Goal: Information Seeking & Learning: Learn about a topic

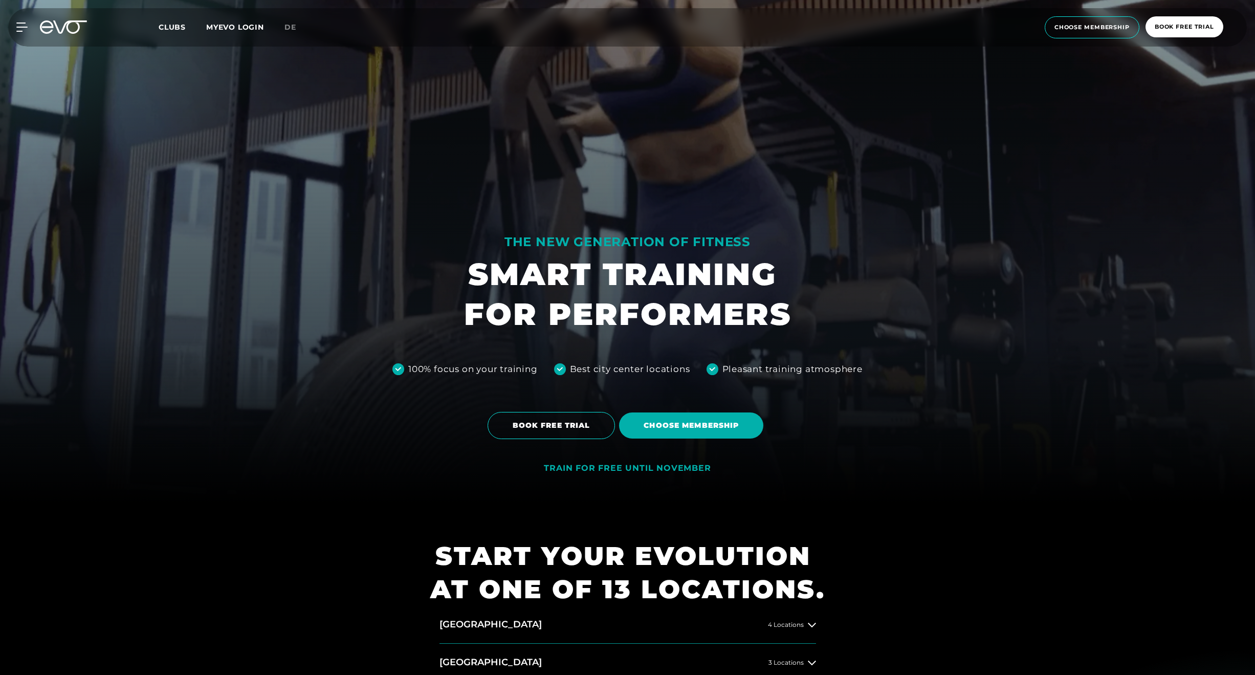
scroll to position [482, 0]
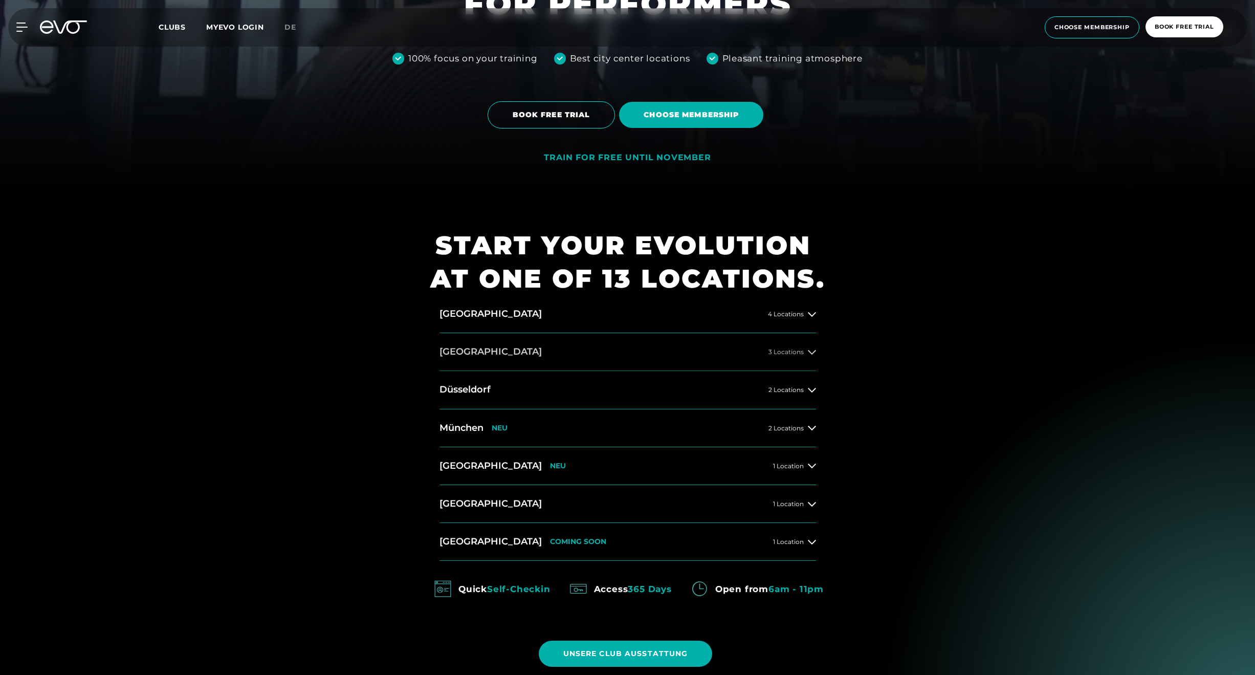
click at [808, 350] on icon at bounding box center [812, 352] width 8 height 8
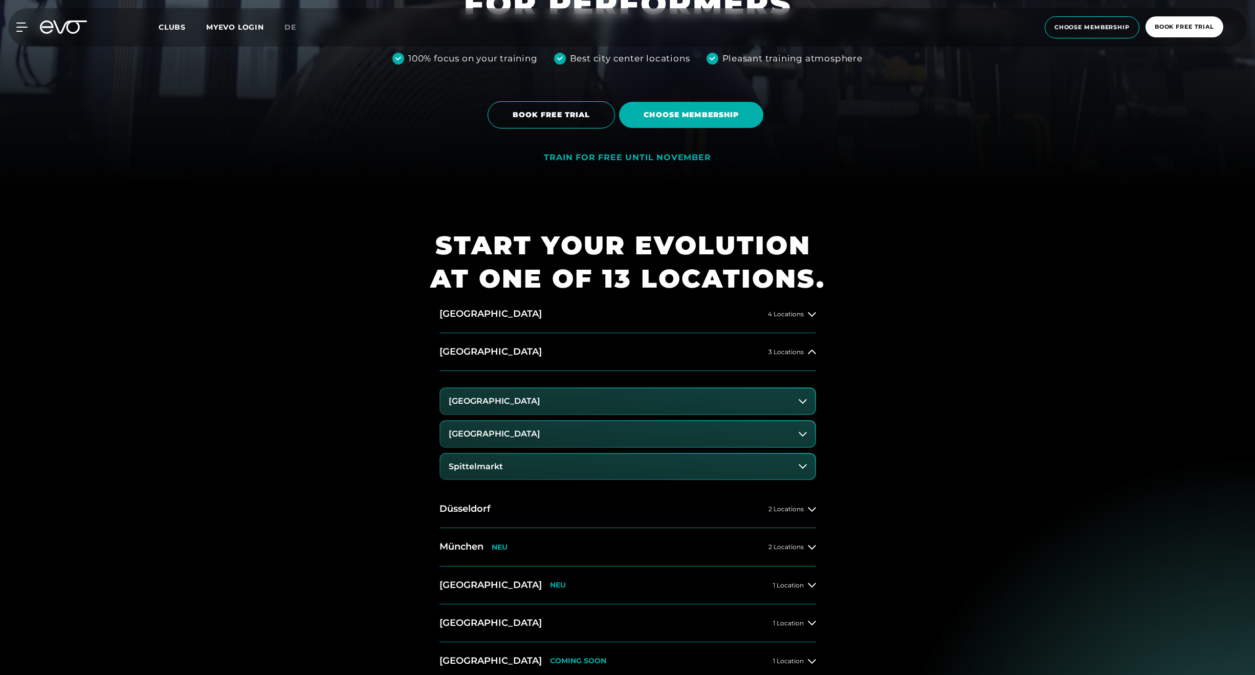
click at [734, 399] on button "[GEOGRAPHIC_DATA]" at bounding box center [628, 401] width 375 height 26
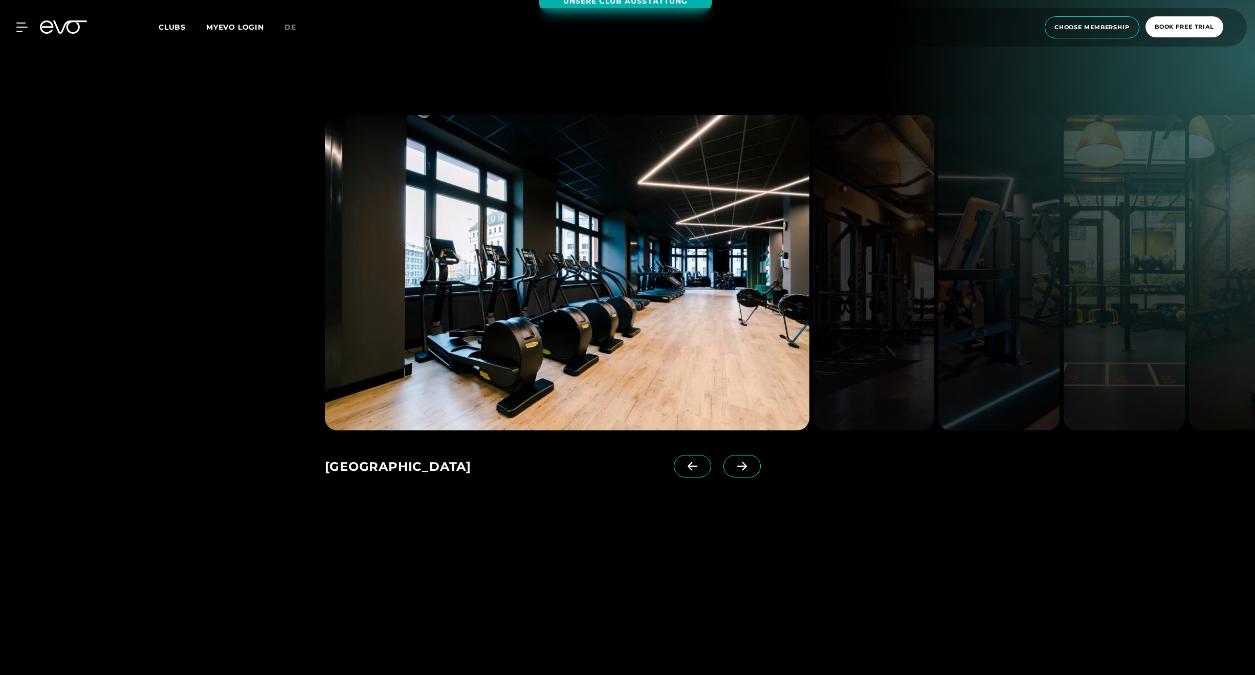
scroll to position [1341, 0]
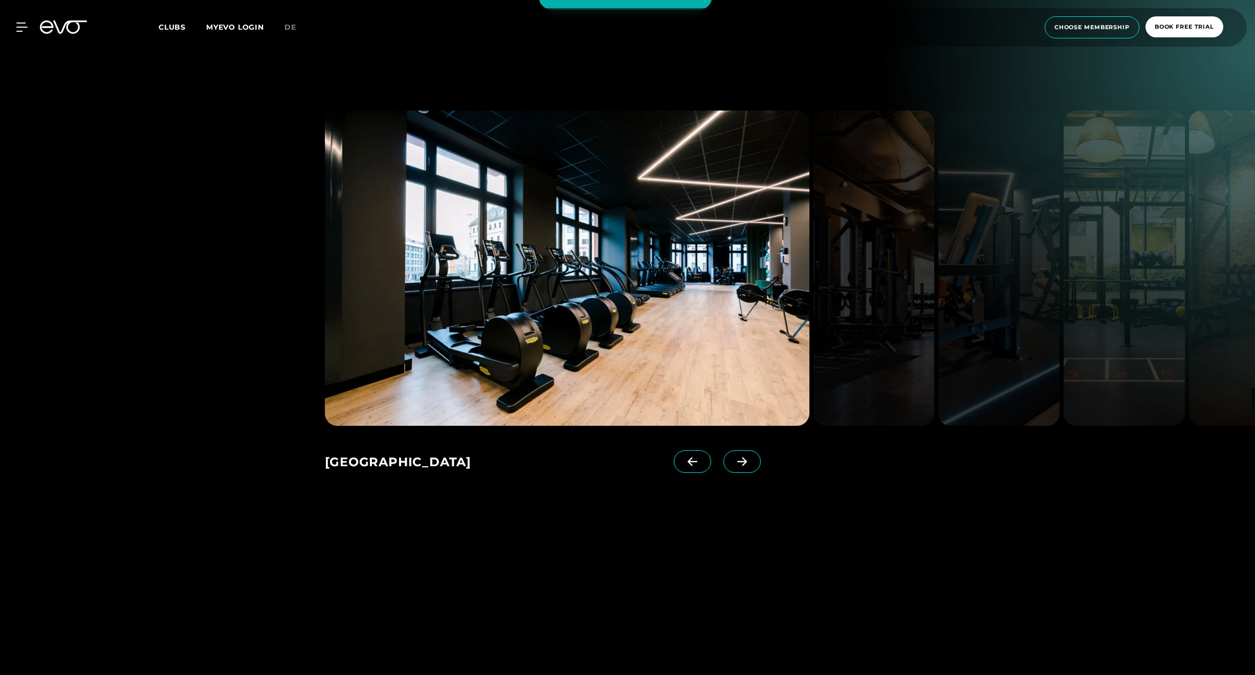
click at [758, 460] on span at bounding box center [742, 461] width 37 height 23
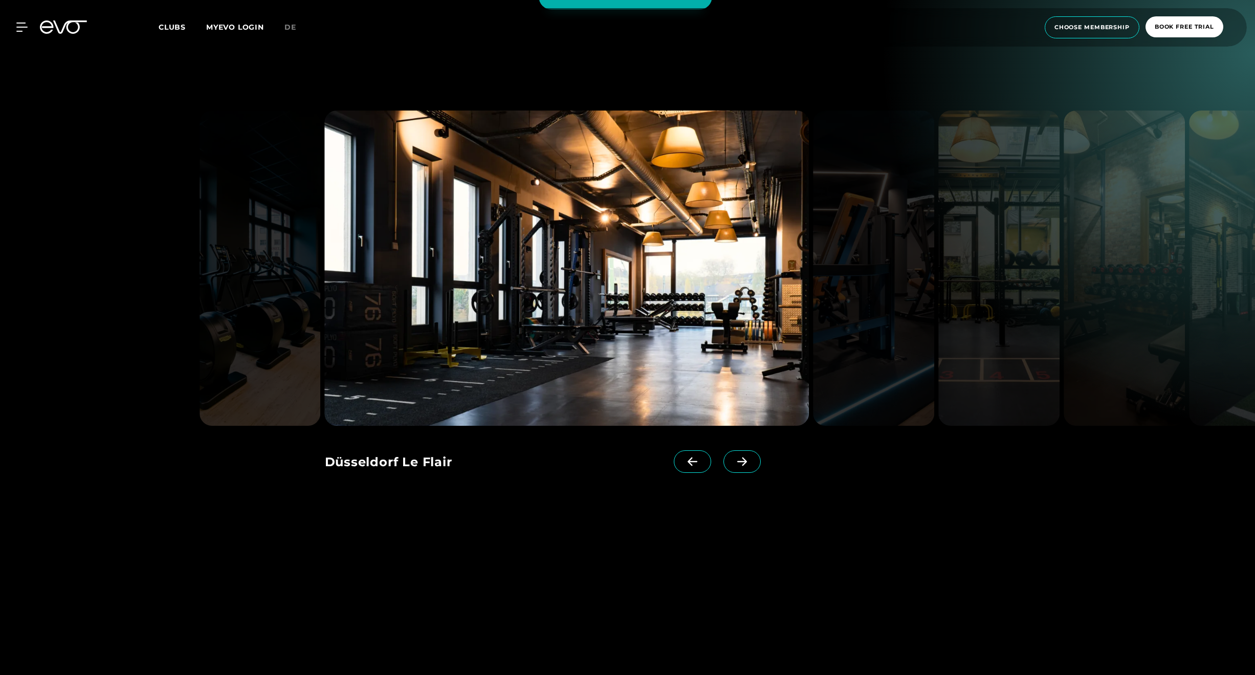
click at [757, 460] on span at bounding box center [742, 461] width 37 height 23
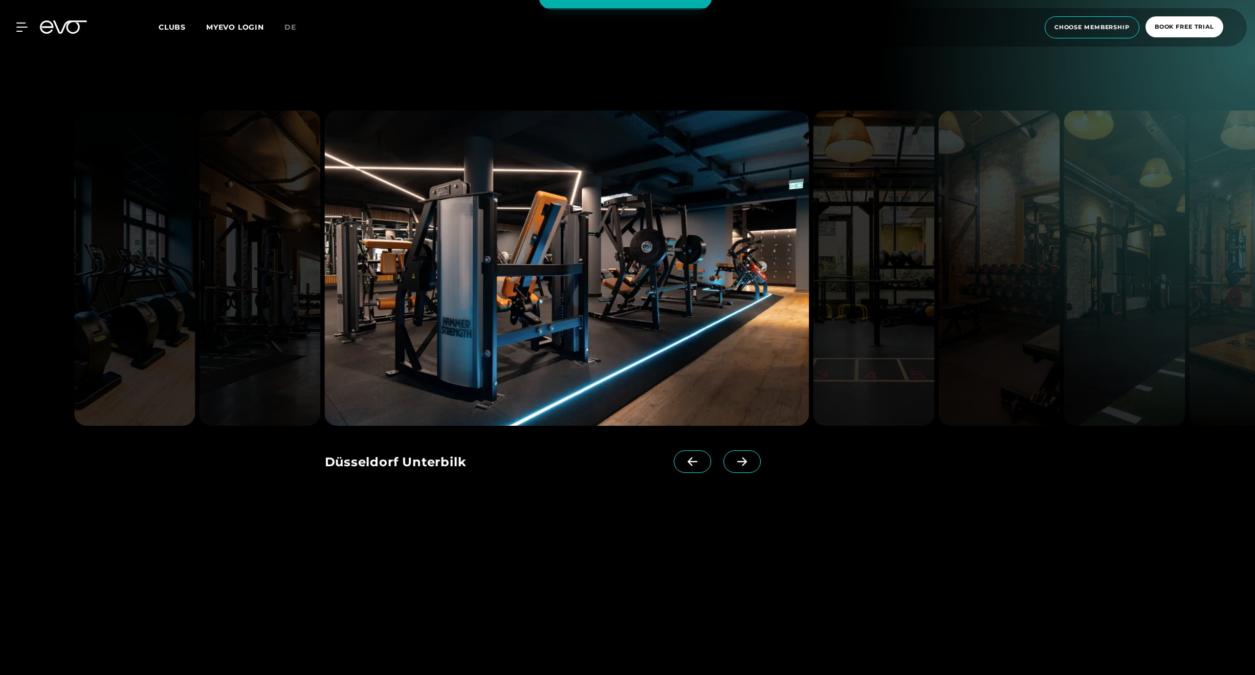
click at [757, 460] on span at bounding box center [742, 461] width 37 height 23
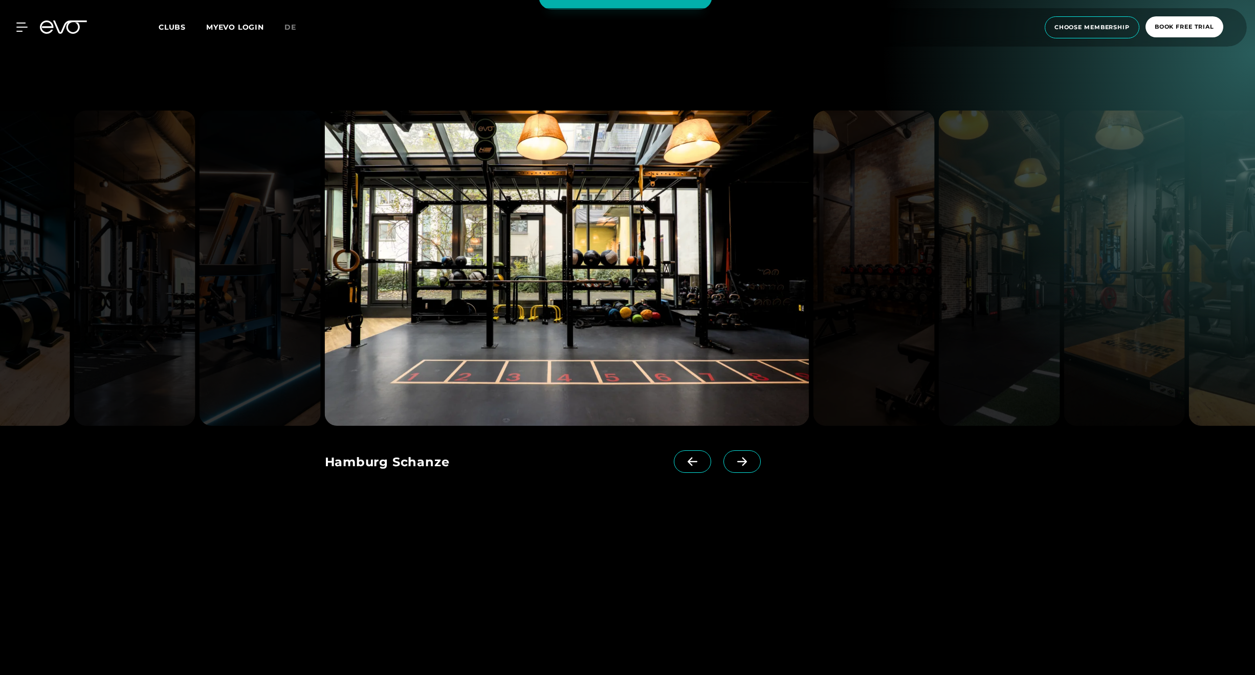
click at [757, 460] on span at bounding box center [742, 461] width 37 height 23
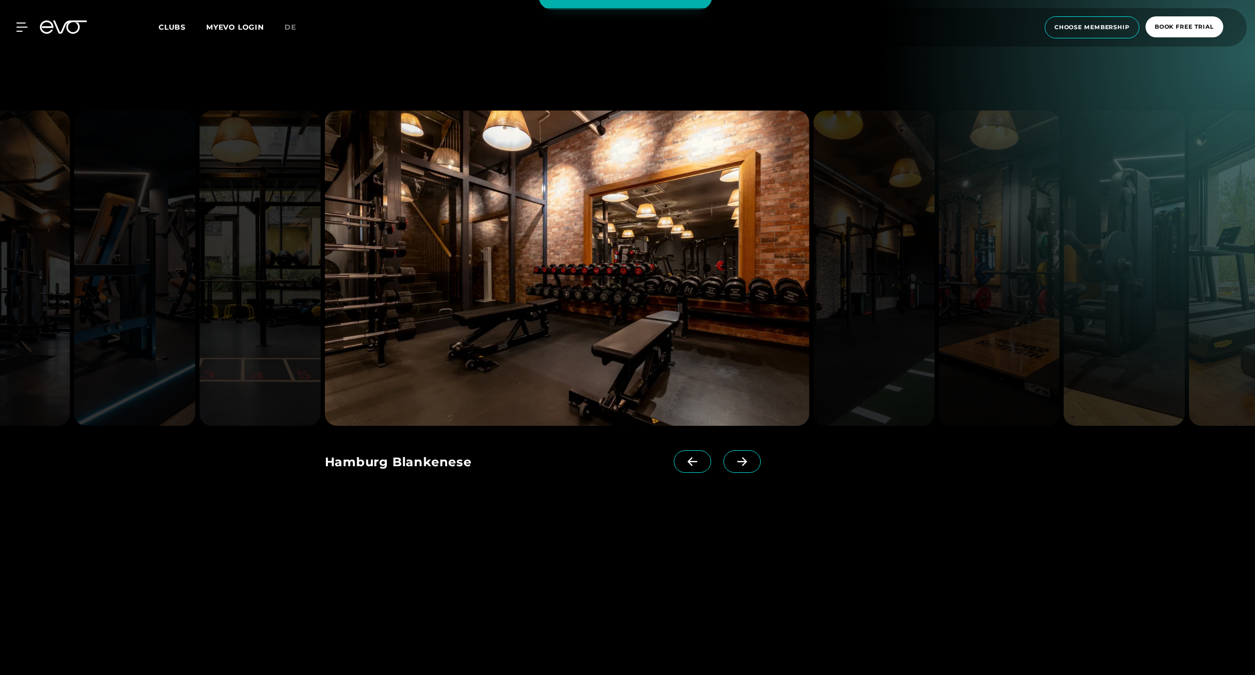
click at [755, 460] on span at bounding box center [742, 461] width 37 height 23
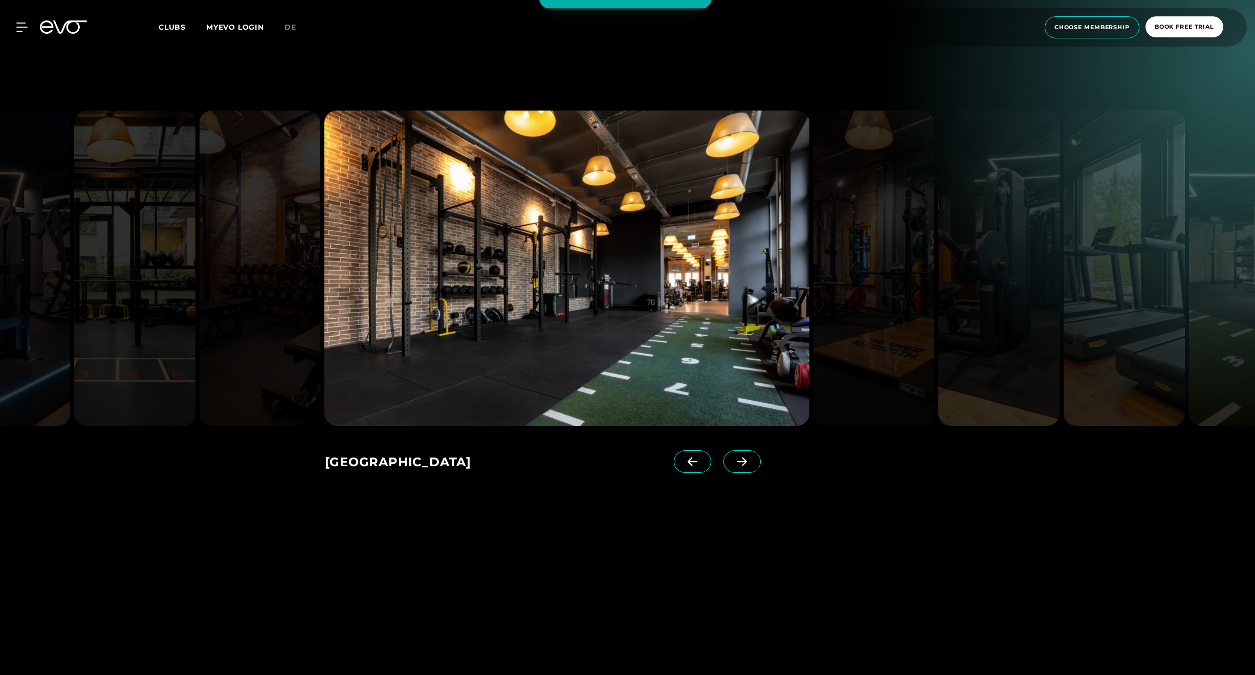
click at [755, 460] on span at bounding box center [742, 461] width 37 height 23
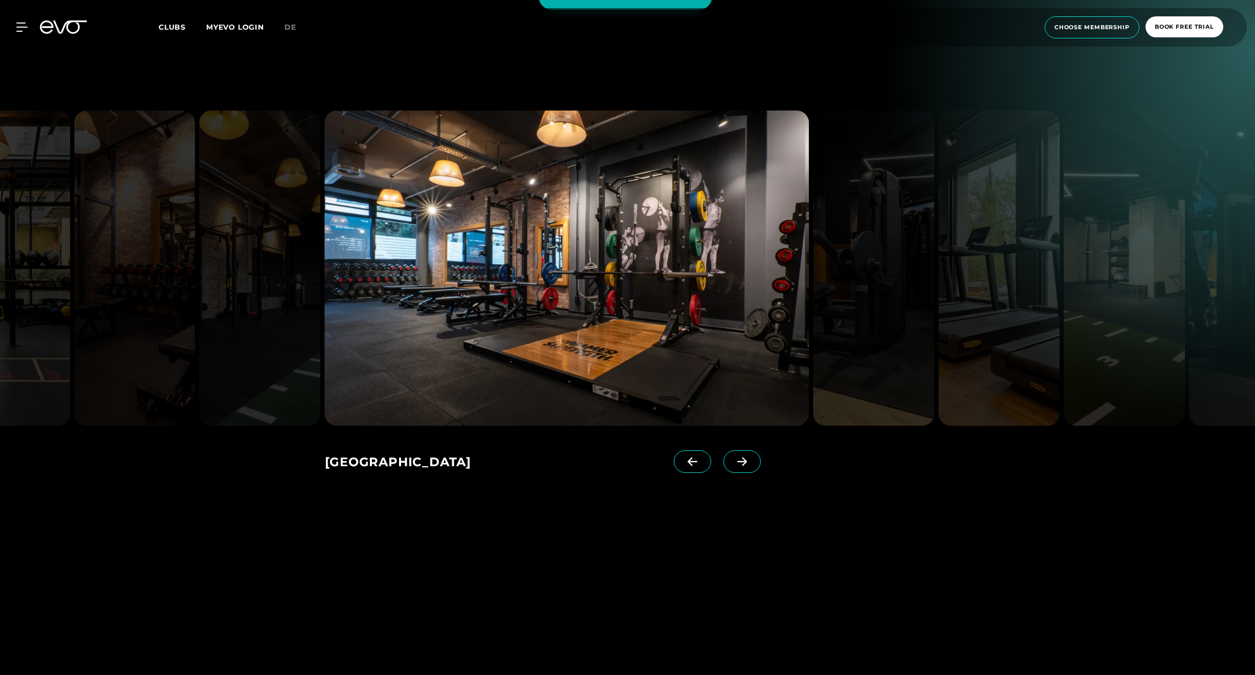
click at [755, 460] on span at bounding box center [742, 461] width 37 height 23
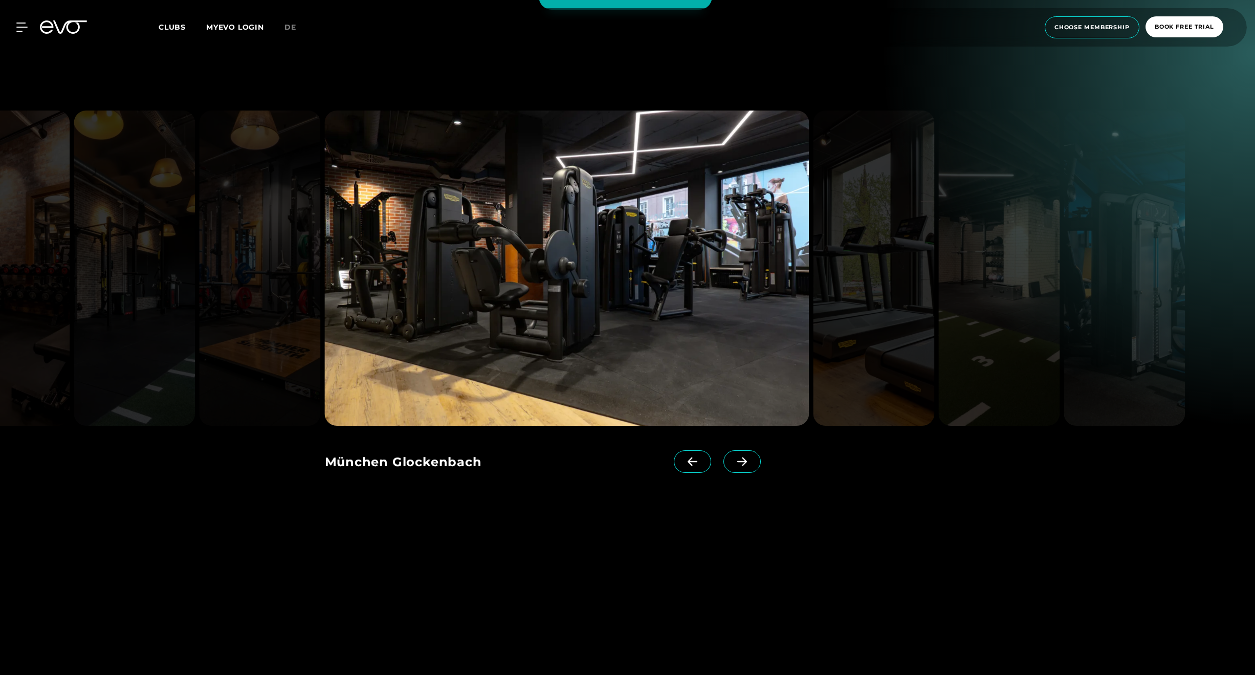
click at [755, 460] on span at bounding box center [742, 461] width 37 height 23
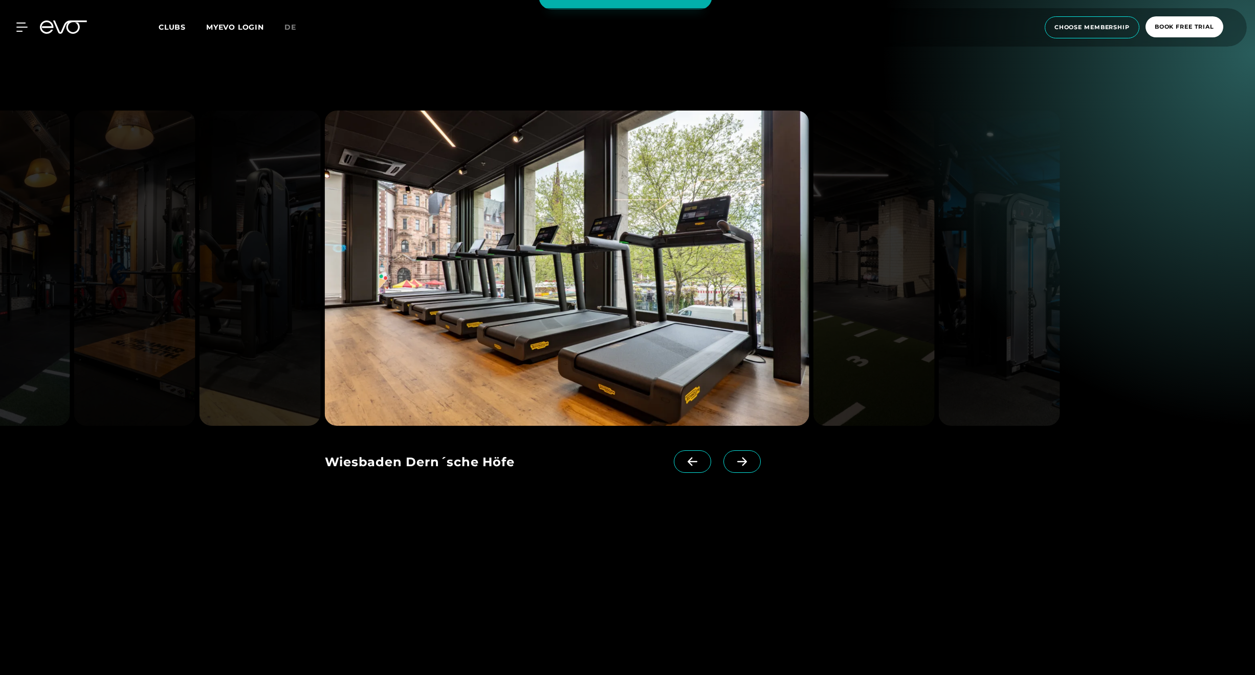
click at [755, 460] on span at bounding box center [742, 461] width 37 height 23
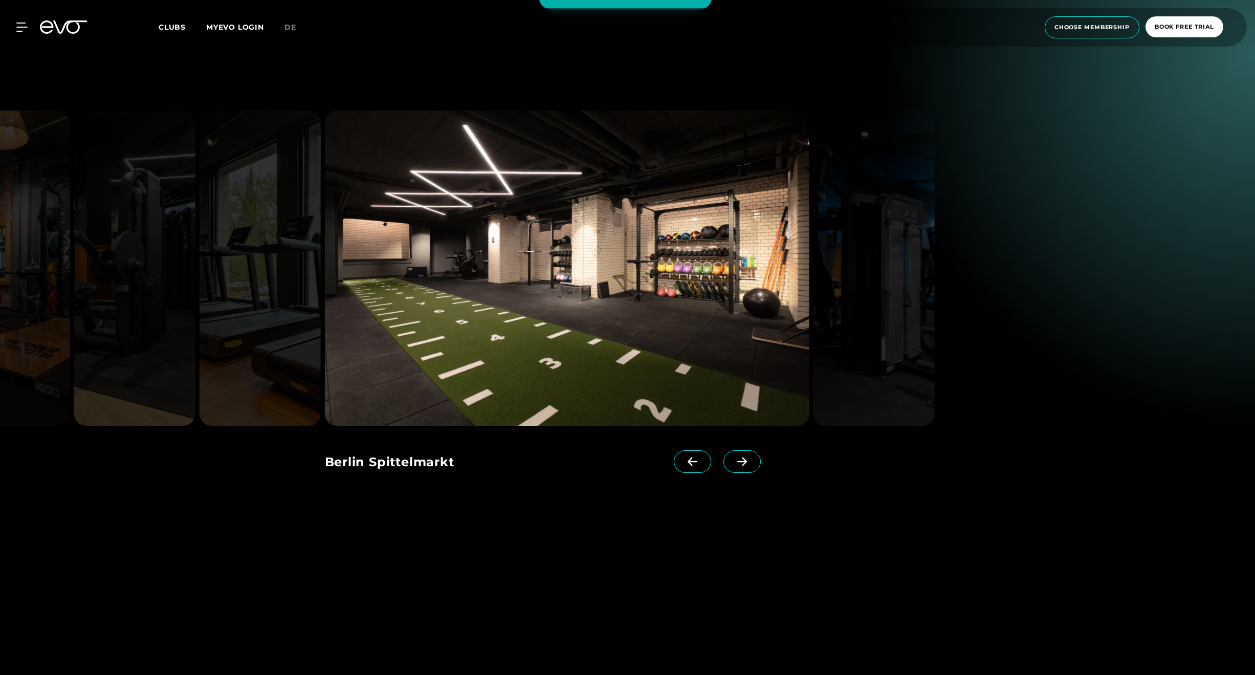
click at [755, 460] on span at bounding box center [742, 461] width 37 height 23
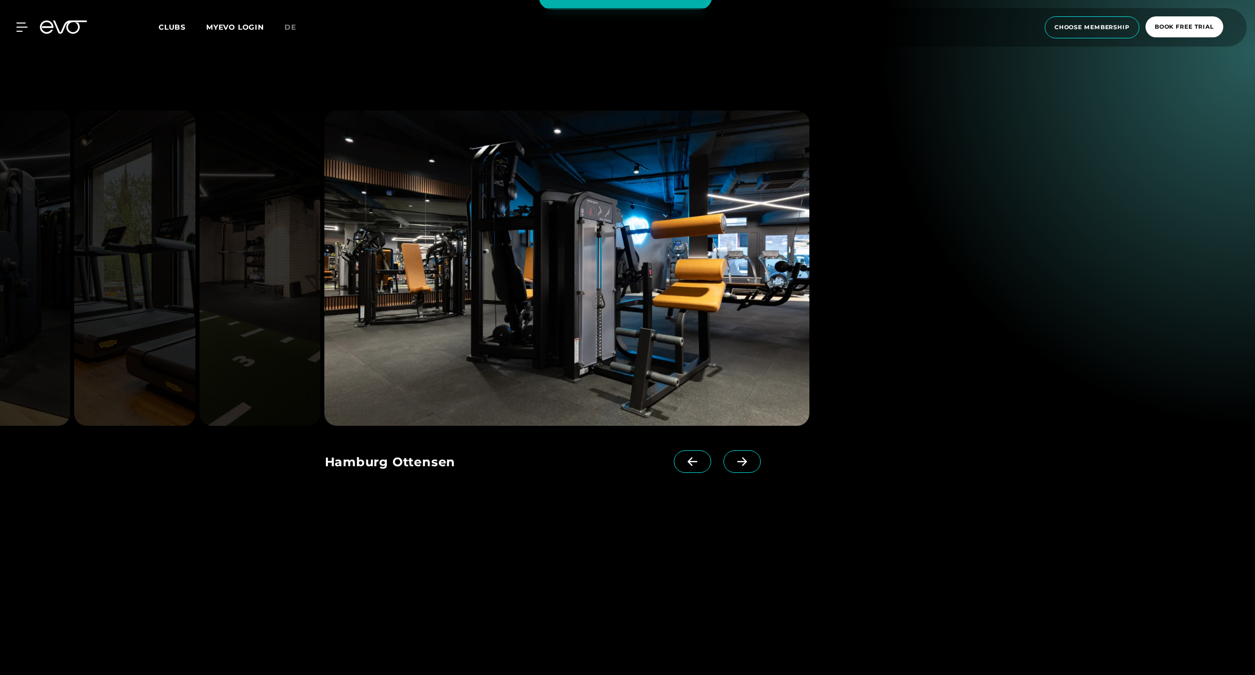
click at [755, 460] on span at bounding box center [742, 461] width 37 height 23
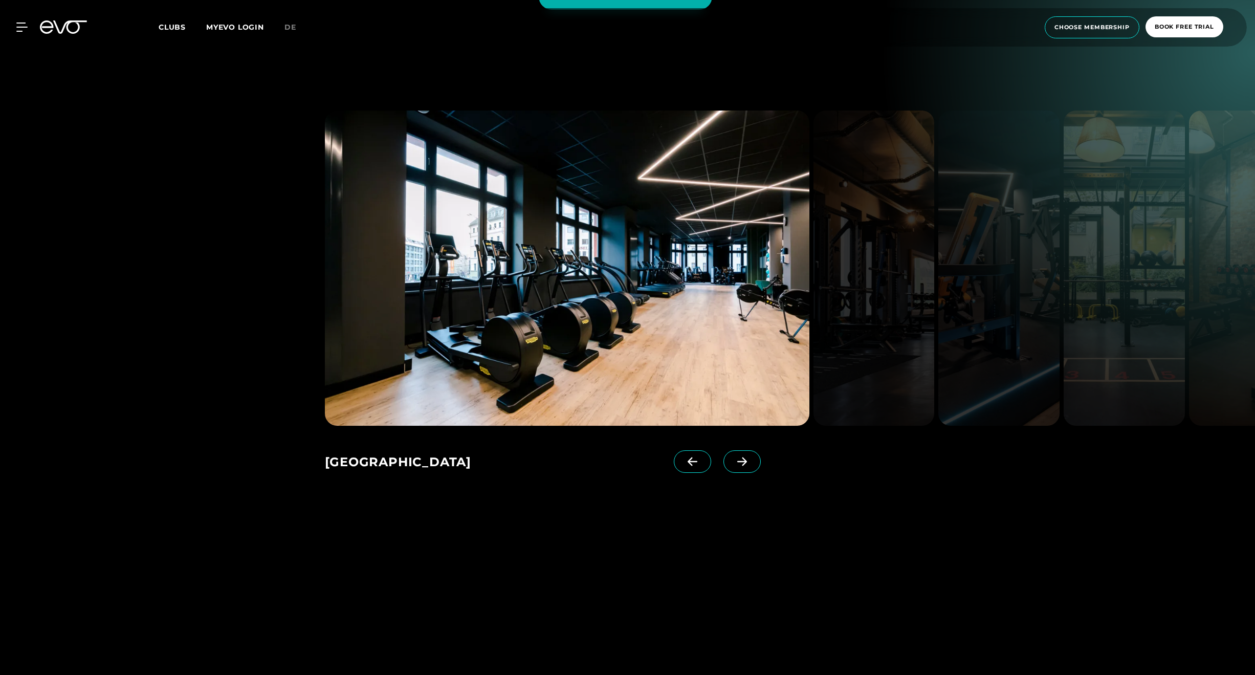
click at [699, 457] on icon at bounding box center [693, 461] width 18 height 9
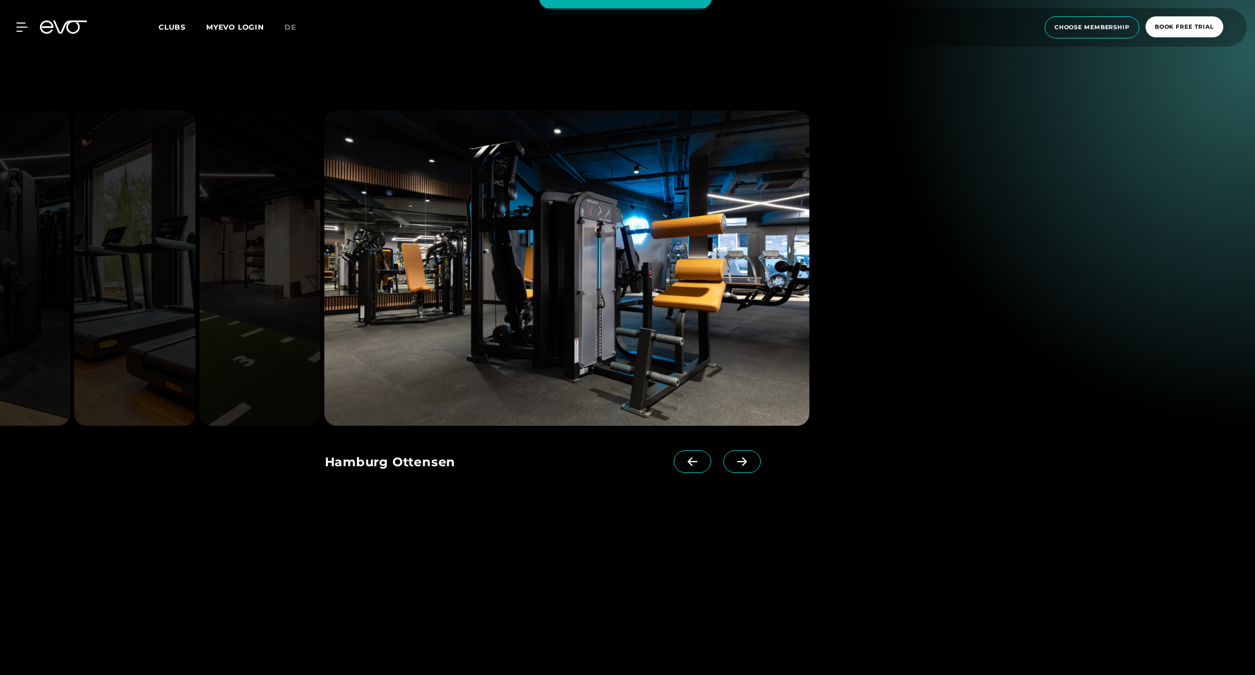
click at [699, 457] on icon at bounding box center [693, 461] width 18 height 9
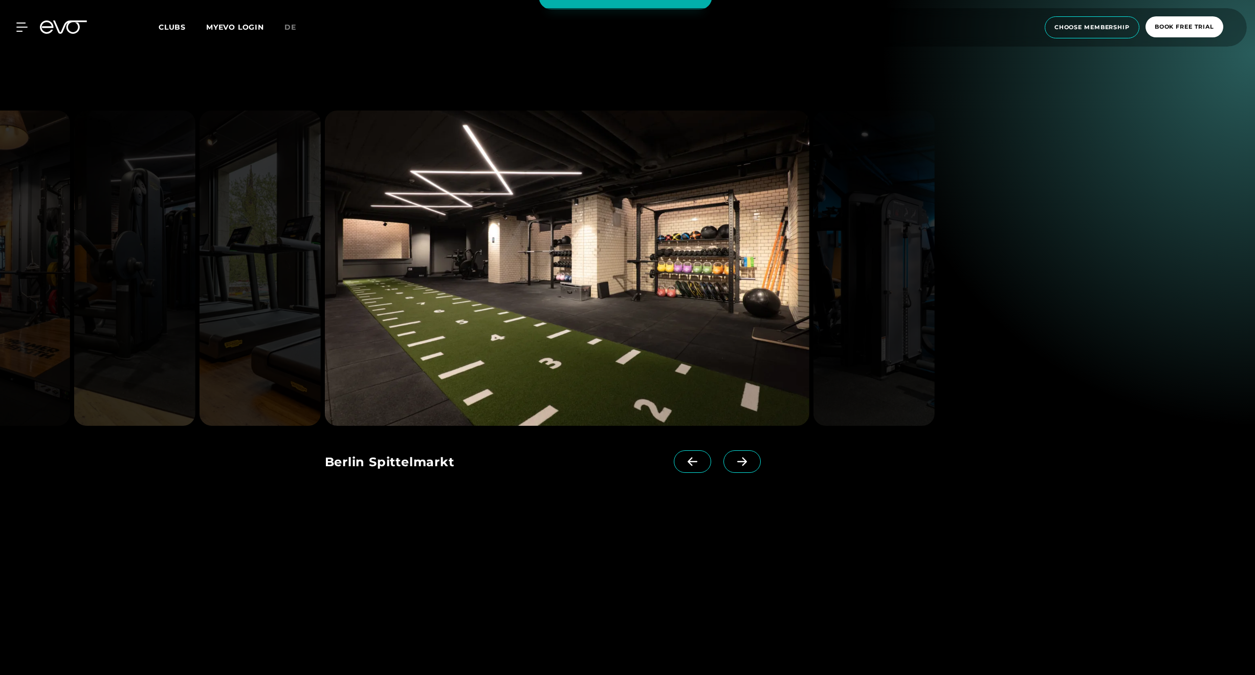
click at [699, 457] on icon at bounding box center [693, 461] width 18 height 9
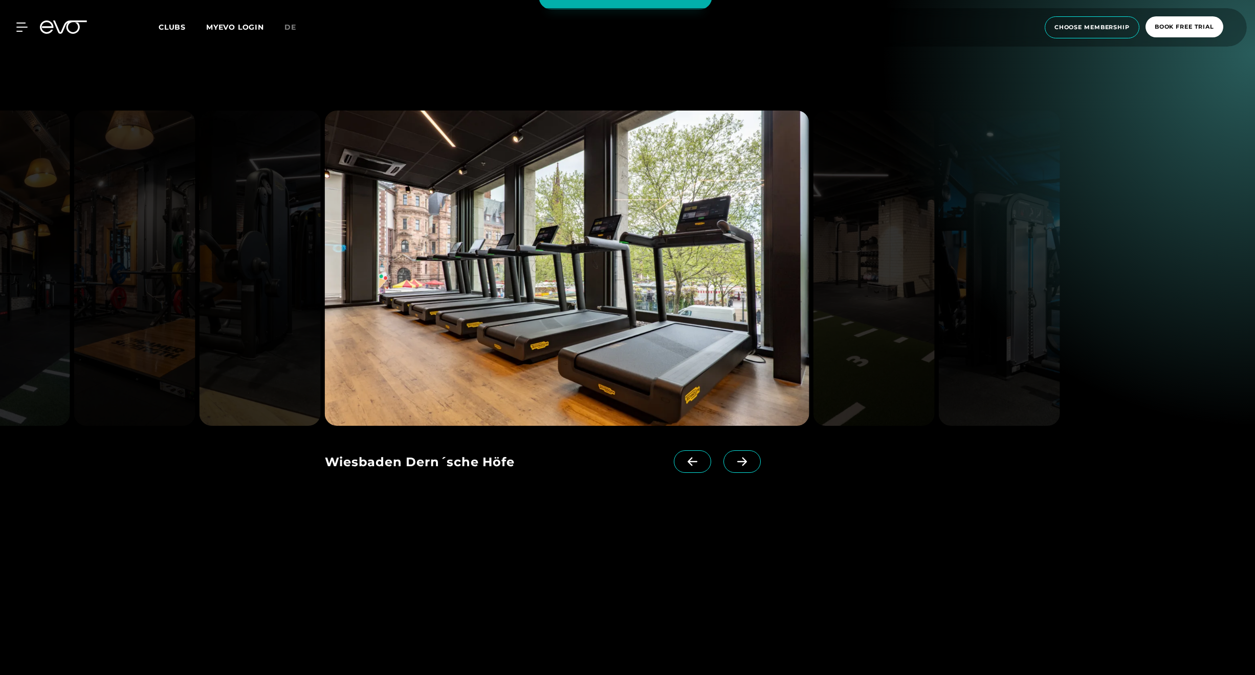
click at [699, 457] on icon at bounding box center [693, 461] width 18 height 9
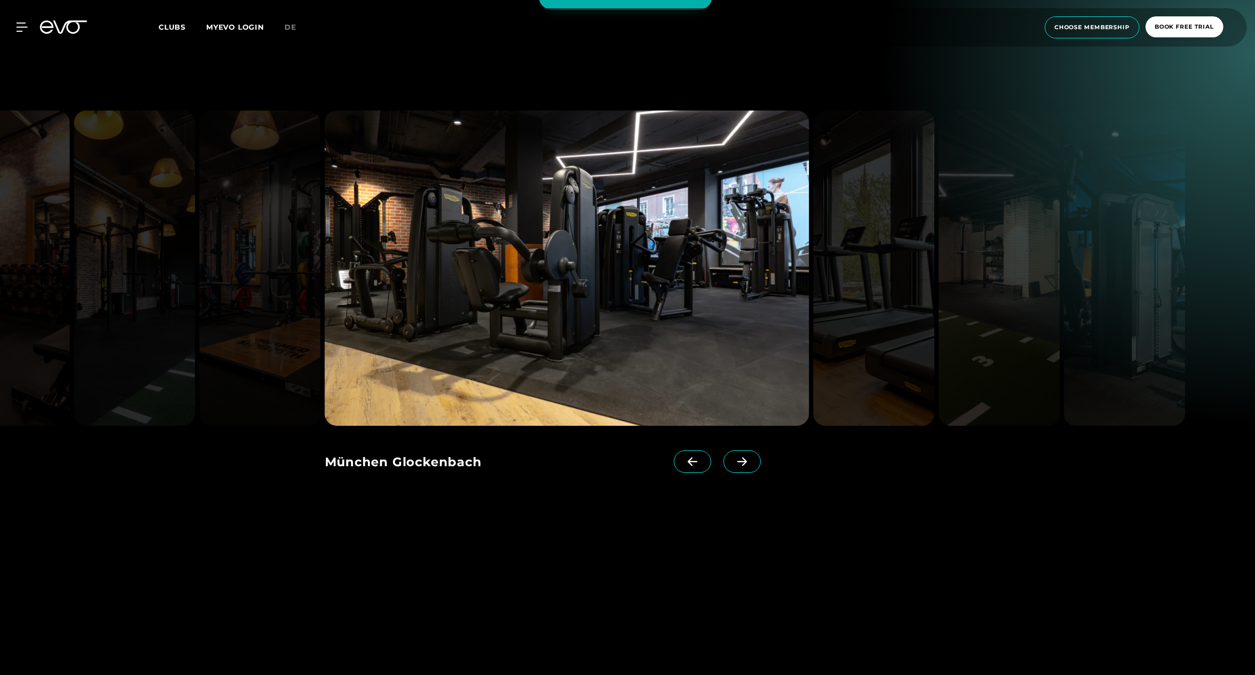
click at [699, 457] on icon at bounding box center [693, 461] width 18 height 9
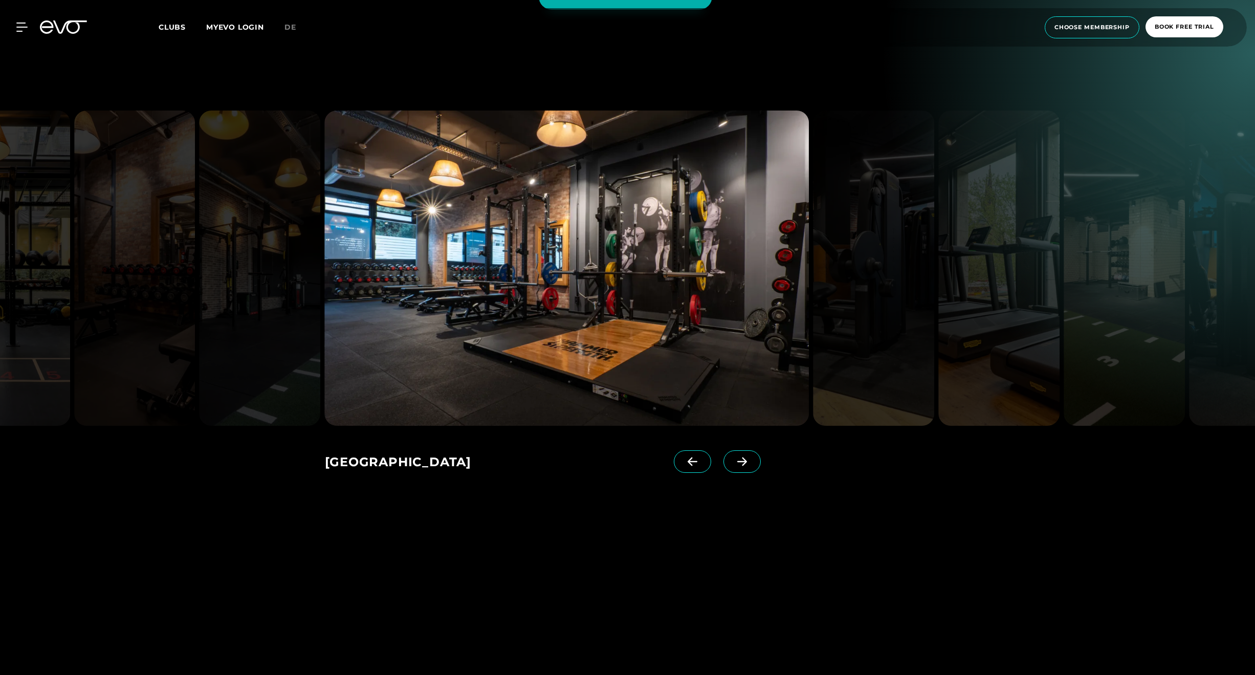
click at [699, 457] on icon at bounding box center [693, 461] width 18 height 9
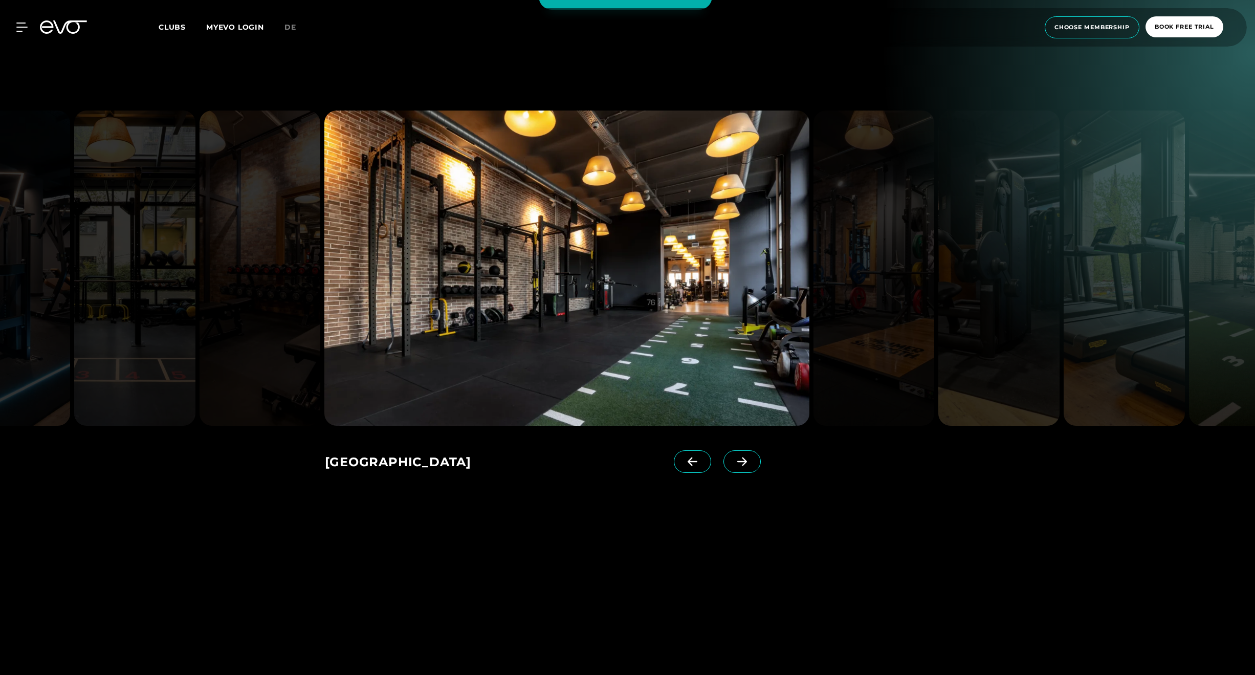
click at [699, 457] on icon at bounding box center [693, 461] width 18 height 9
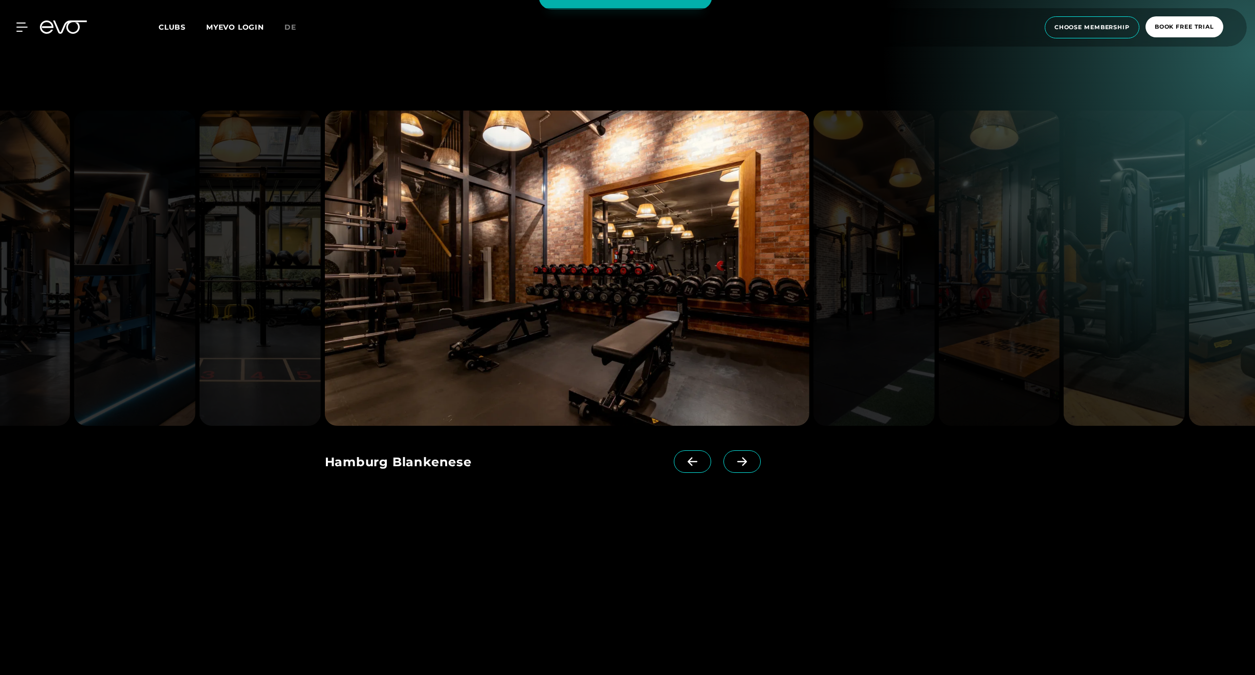
click at [699, 457] on icon at bounding box center [693, 461] width 18 height 9
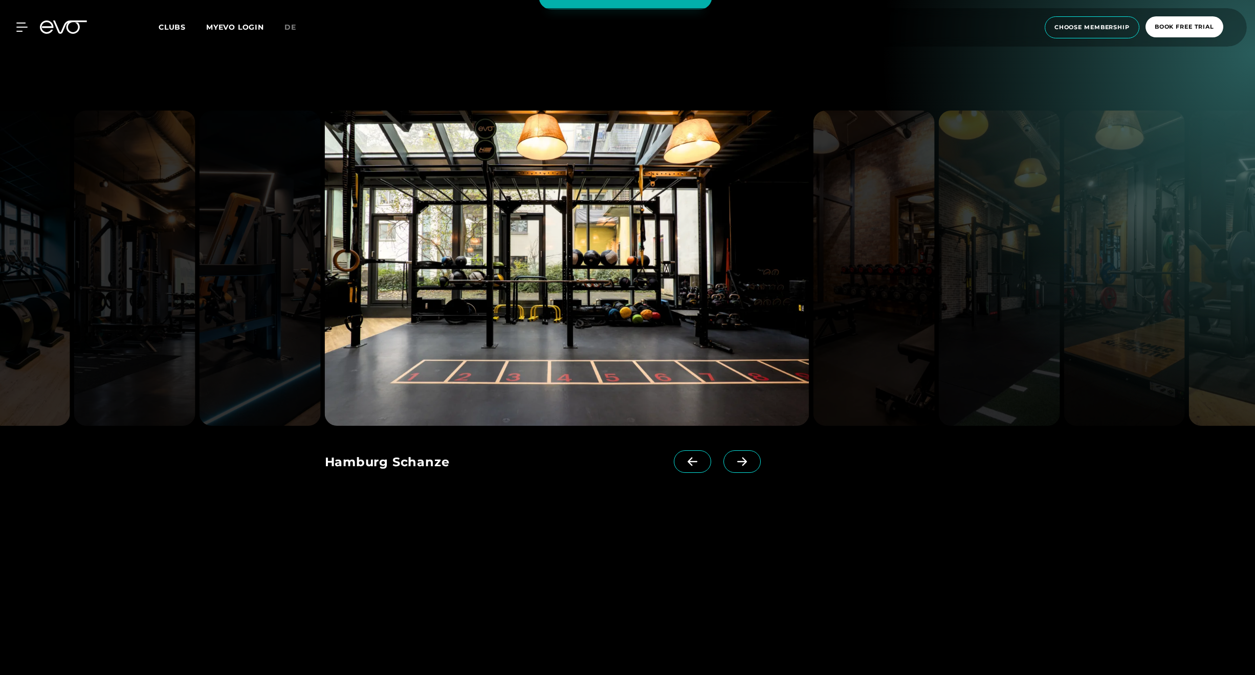
click at [699, 457] on icon at bounding box center [693, 461] width 18 height 9
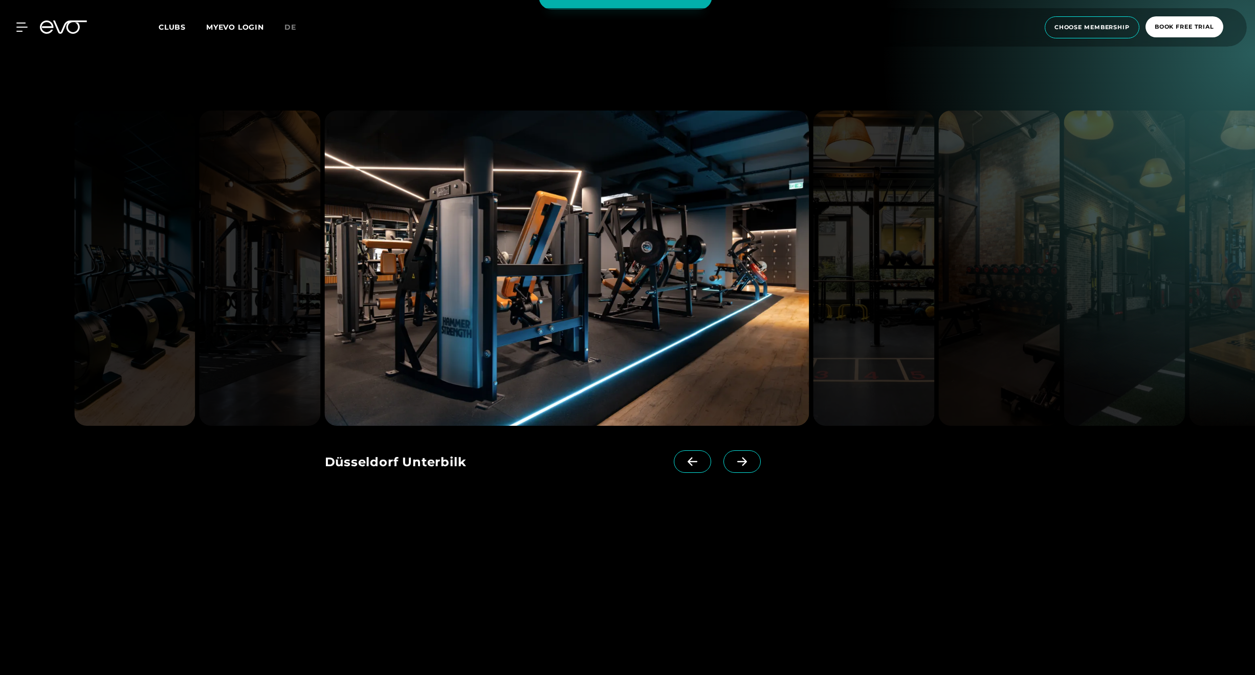
click at [699, 457] on icon at bounding box center [693, 461] width 18 height 9
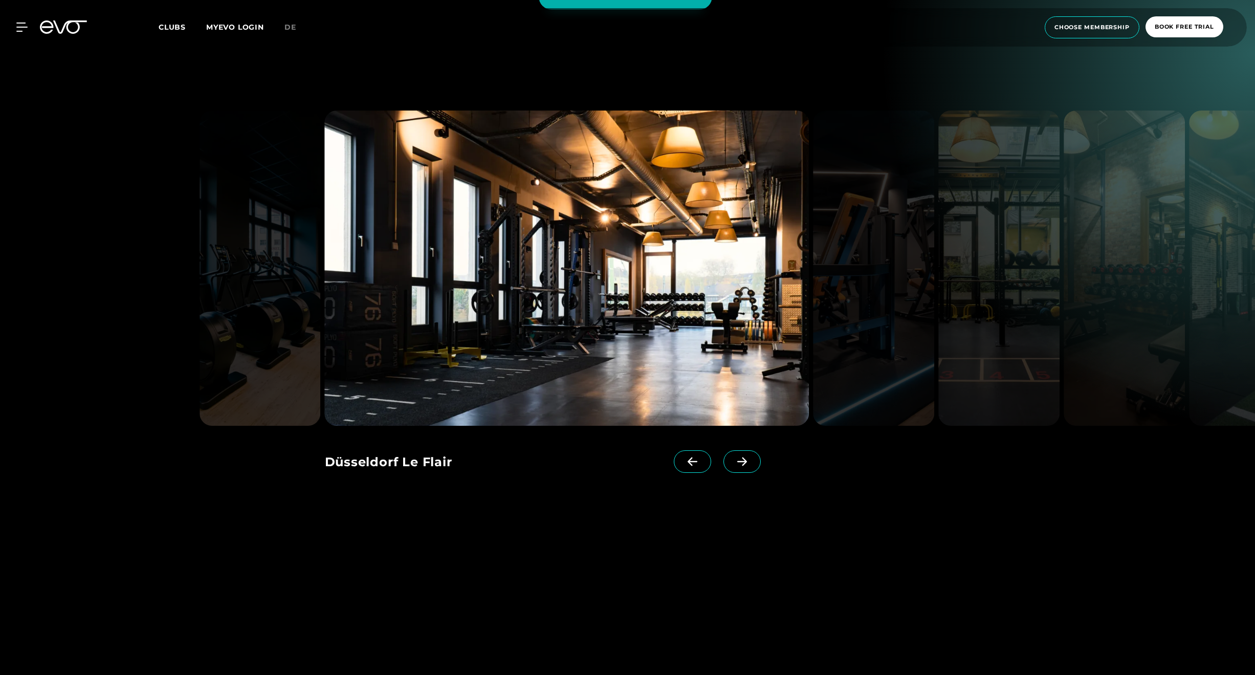
click at [699, 457] on icon at bounding box center [693, 461] width 18 height 9
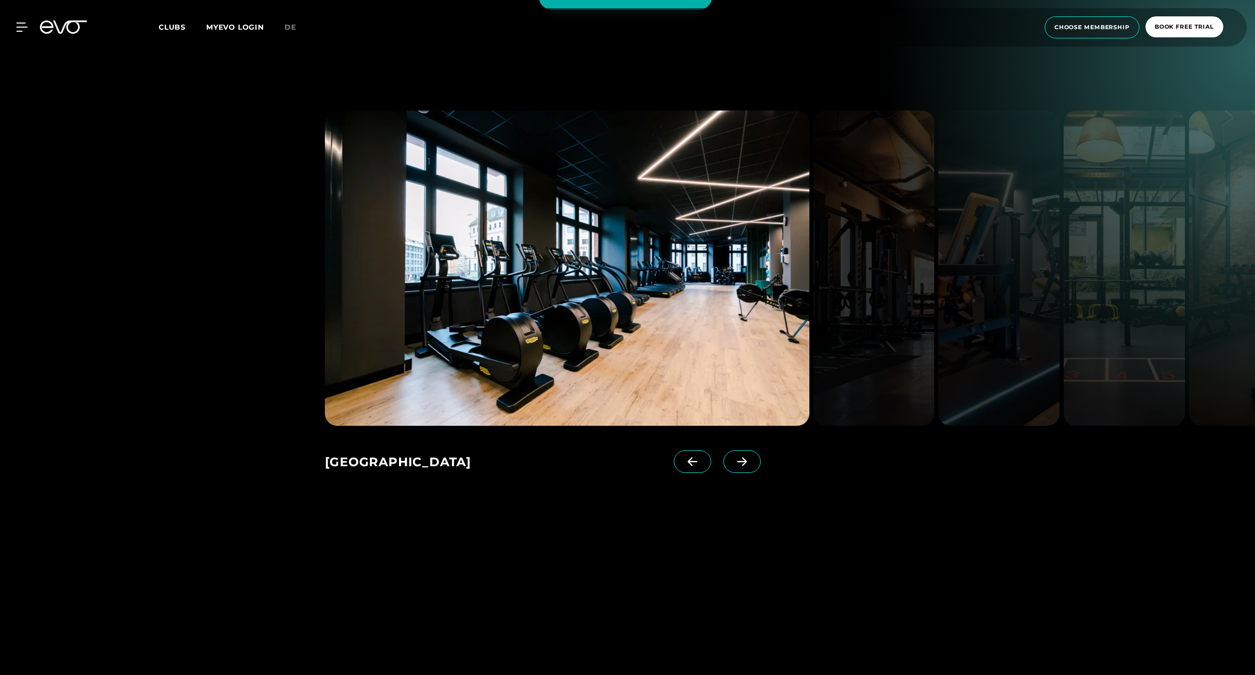
click at [699, 457] on icon at bounding box center [693, 461] width 18 height 9
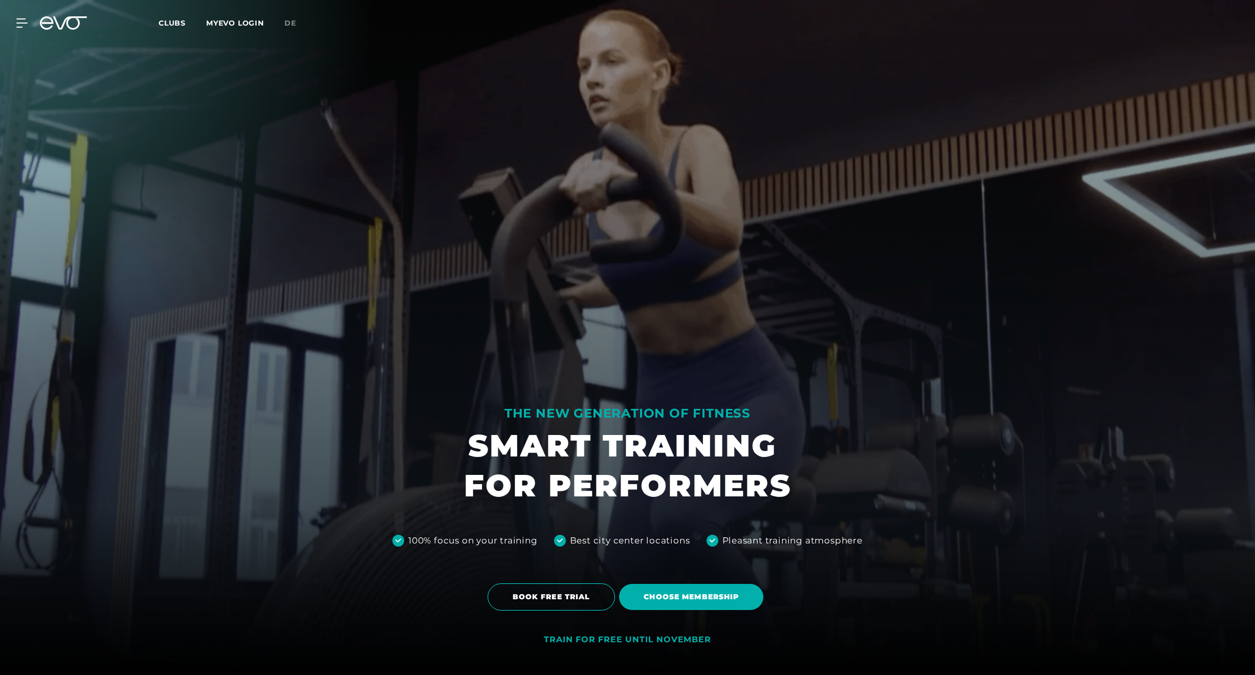
scroll to position [0, 0]
click at [22, 27] on div "MyEVO Login About Memberships free trial DAYPASS EVO Studios [GEOGRAPHIC_DATA] …" at bounding box center [627, 23] width 1251 height 30
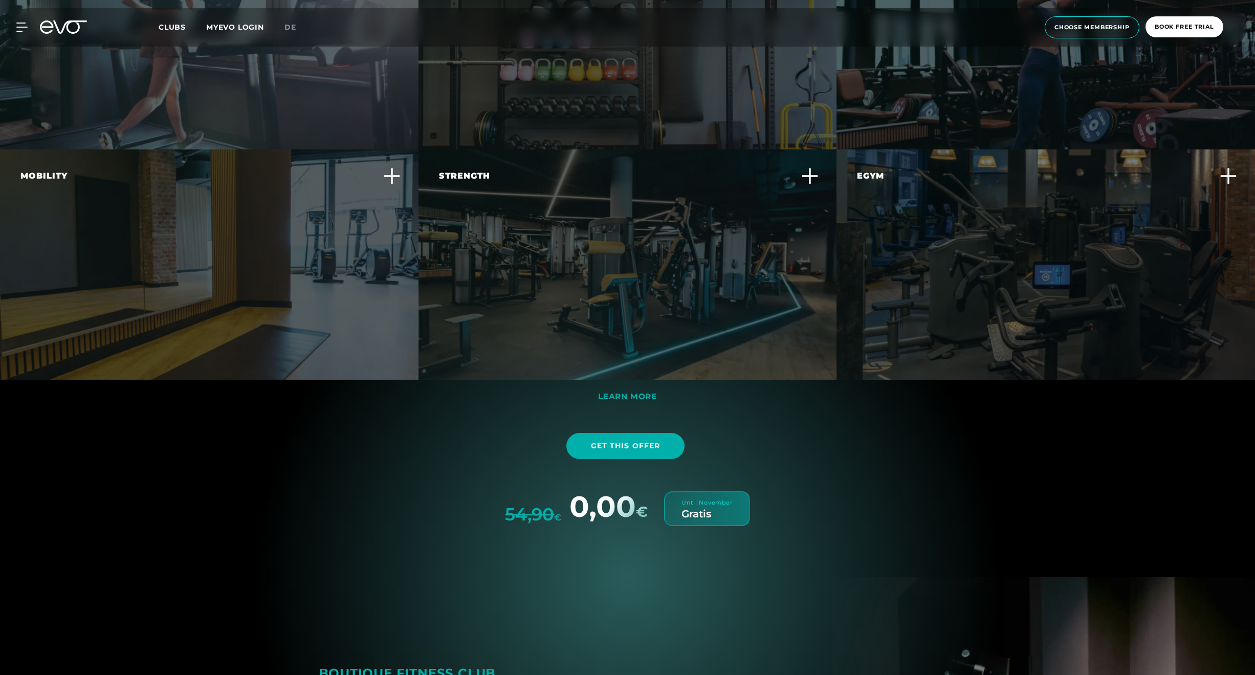
scroll to position [3329, 0]
click at [638, 387] on div "LEARN MORE" at bounding box center [627, 395] width 59 height 16
click at [638, 394] on span "LEARN MORE" at bounding box center [627, 395] width 59 height 10
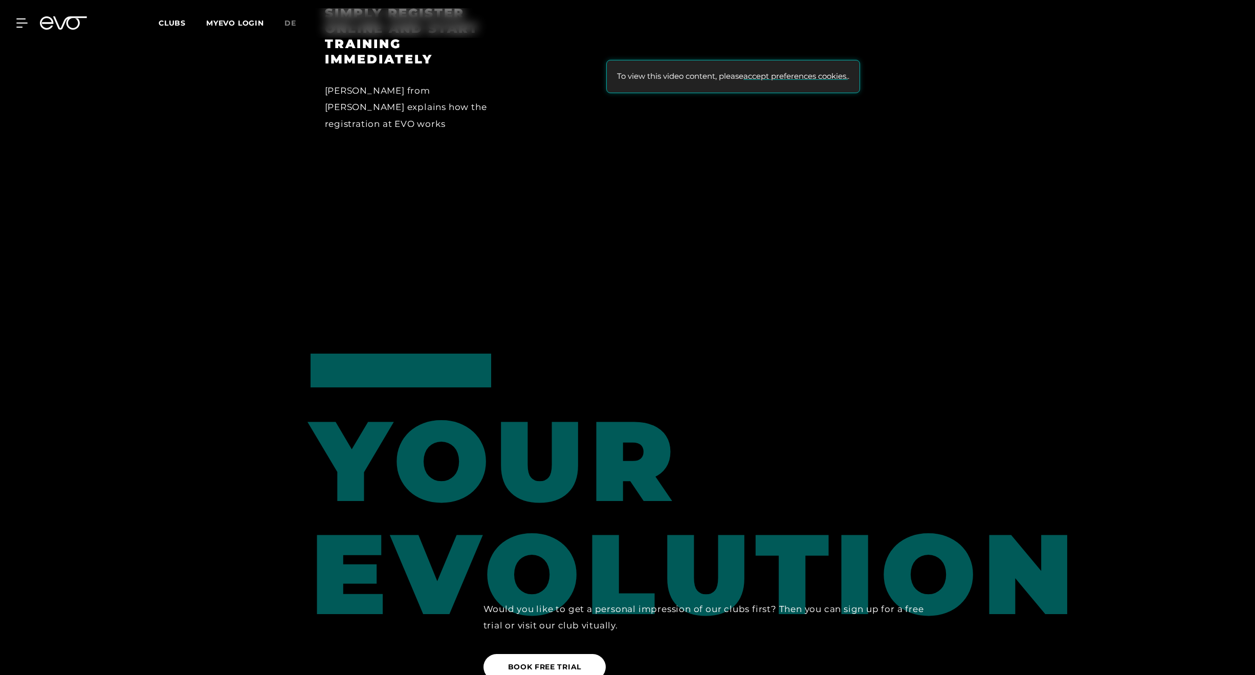
scroll to position [614, 0]
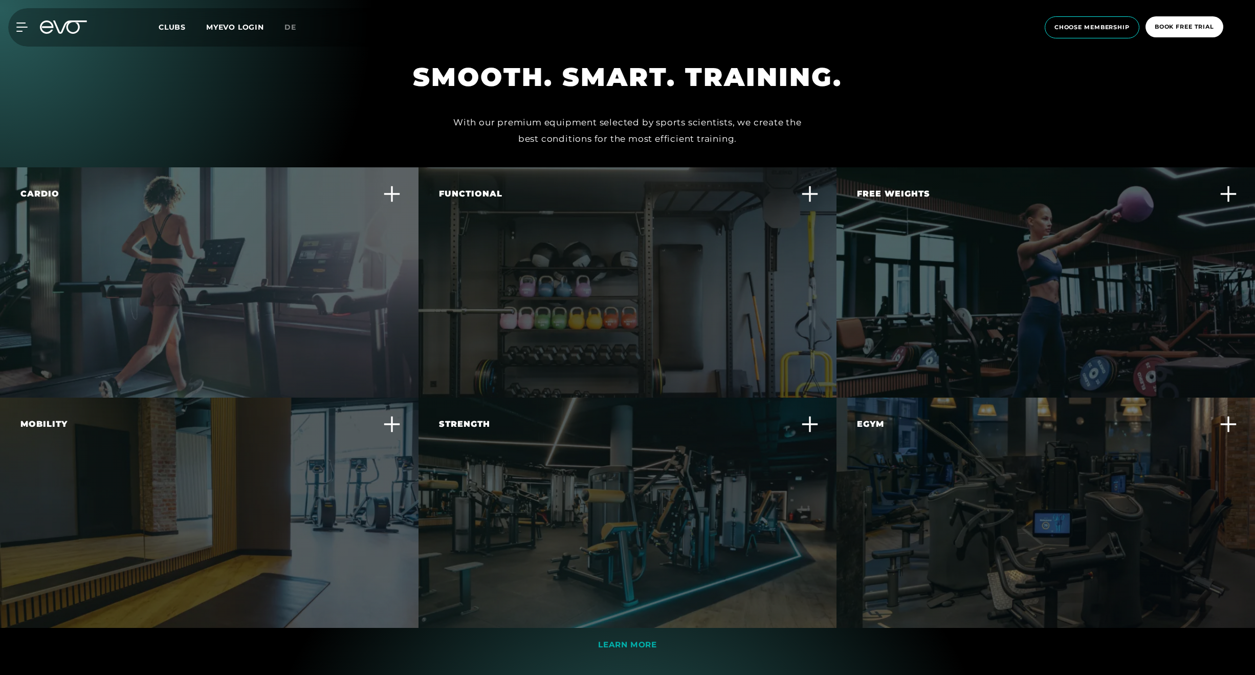
scroll to position [2878, 0]
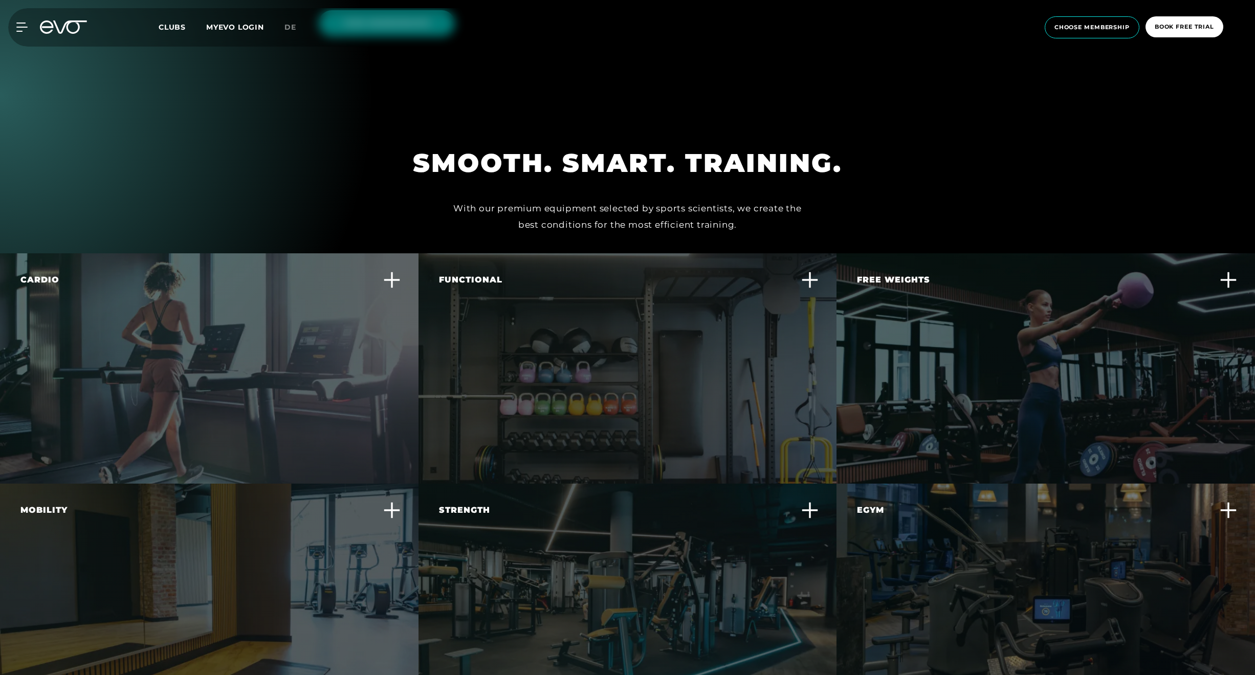
click at [1229, 281] on icon at bounding box center [1228, 279] width 17 height 17
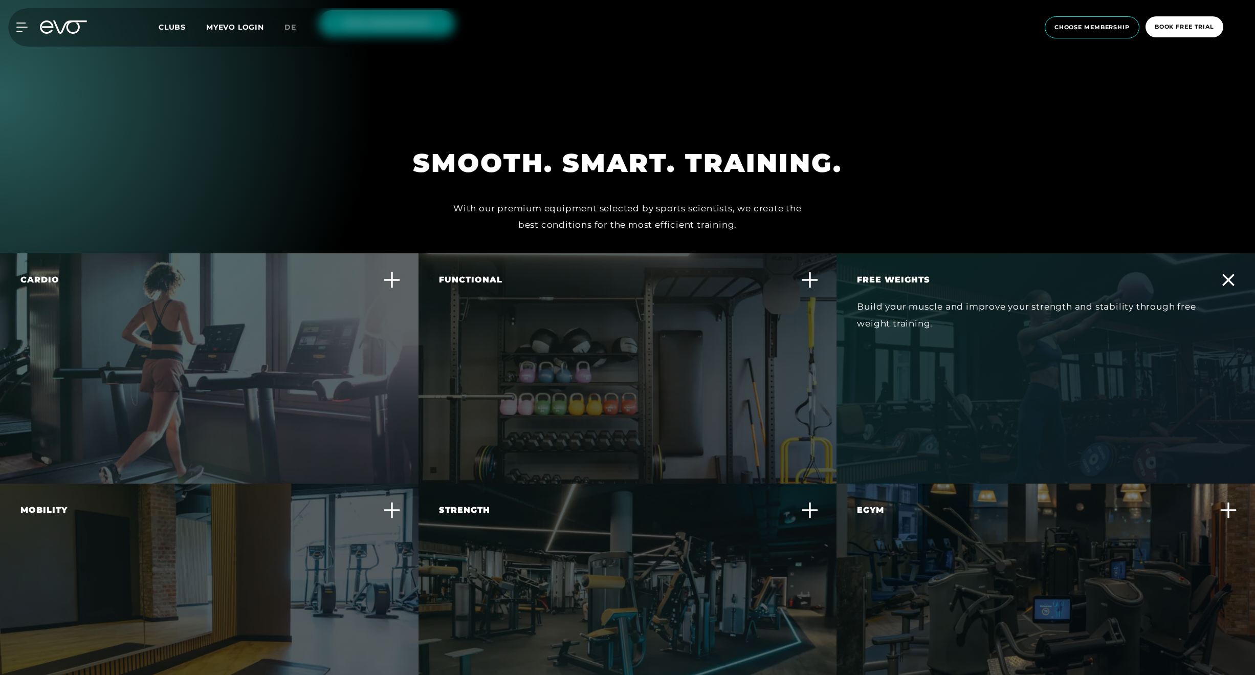
click at [1228, 281] on icon at bounding box center [1229, 280] width 12 height 12
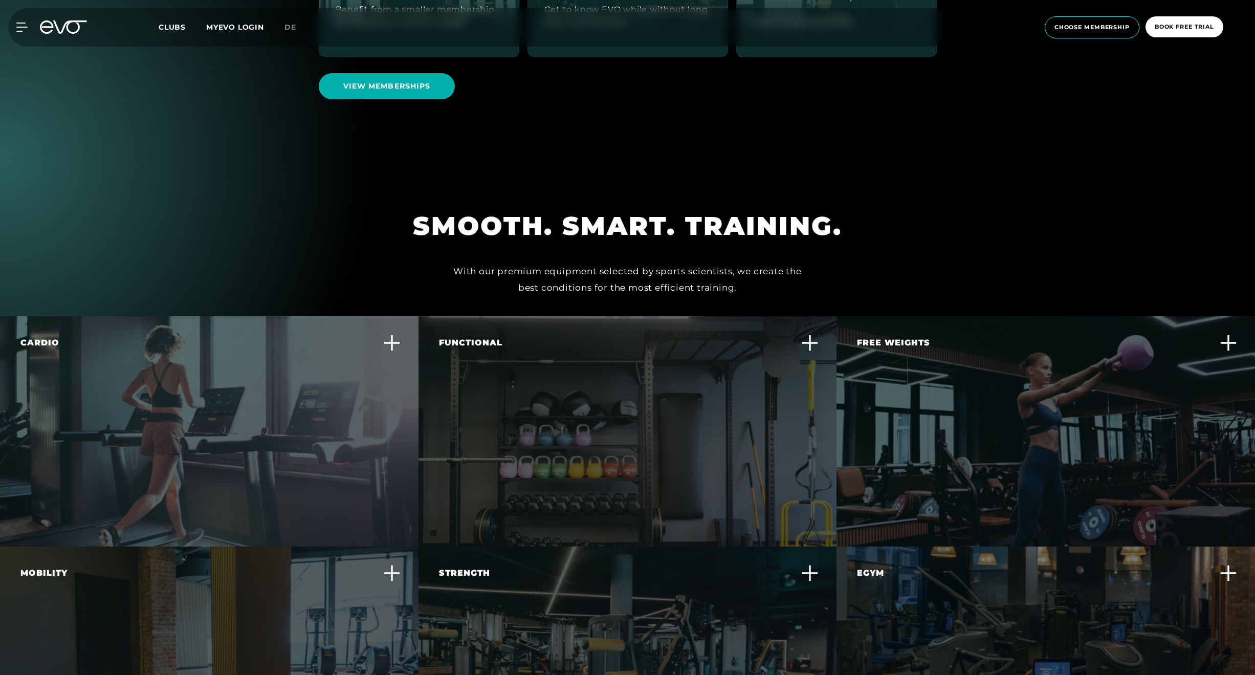
scroll to position [2717, 0]
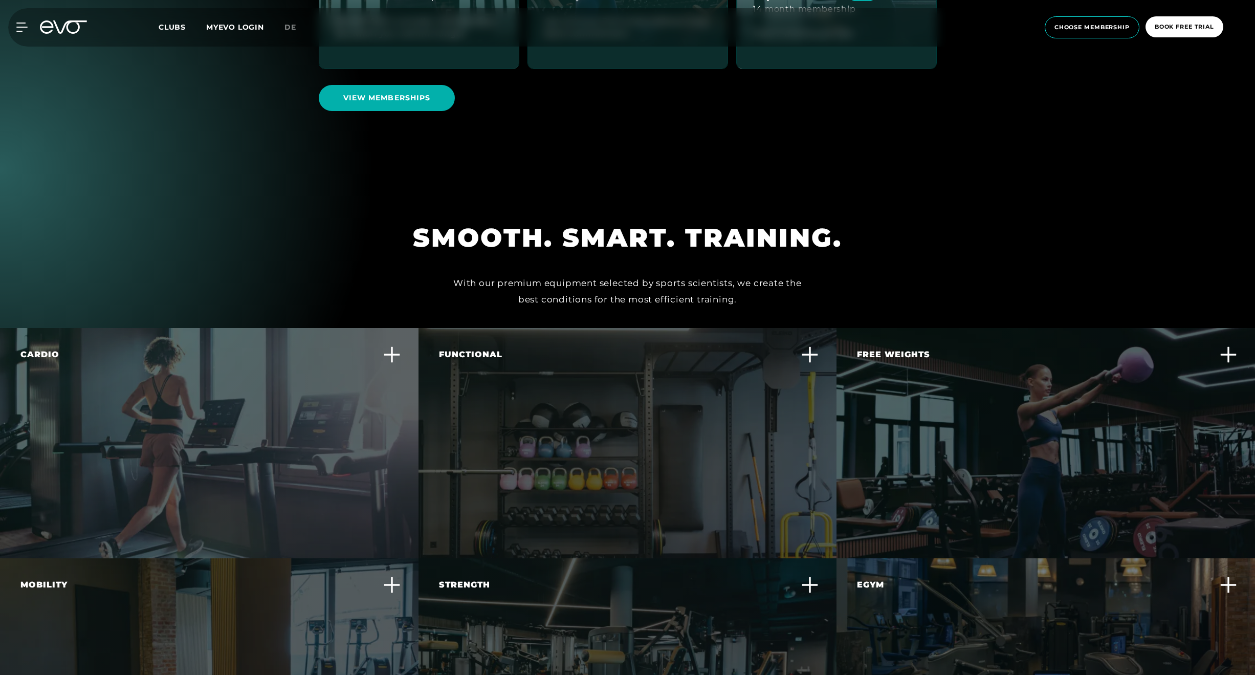
click at [1199, 1] on div "MyEVO Login About Memberships free trial DAYPASS EVO Studios [GEOGRAPHIC_DATA] …" at bounding box center [627, 27] width 1255 height 55
